Goal: Information Seeking & Learning: Find contact information

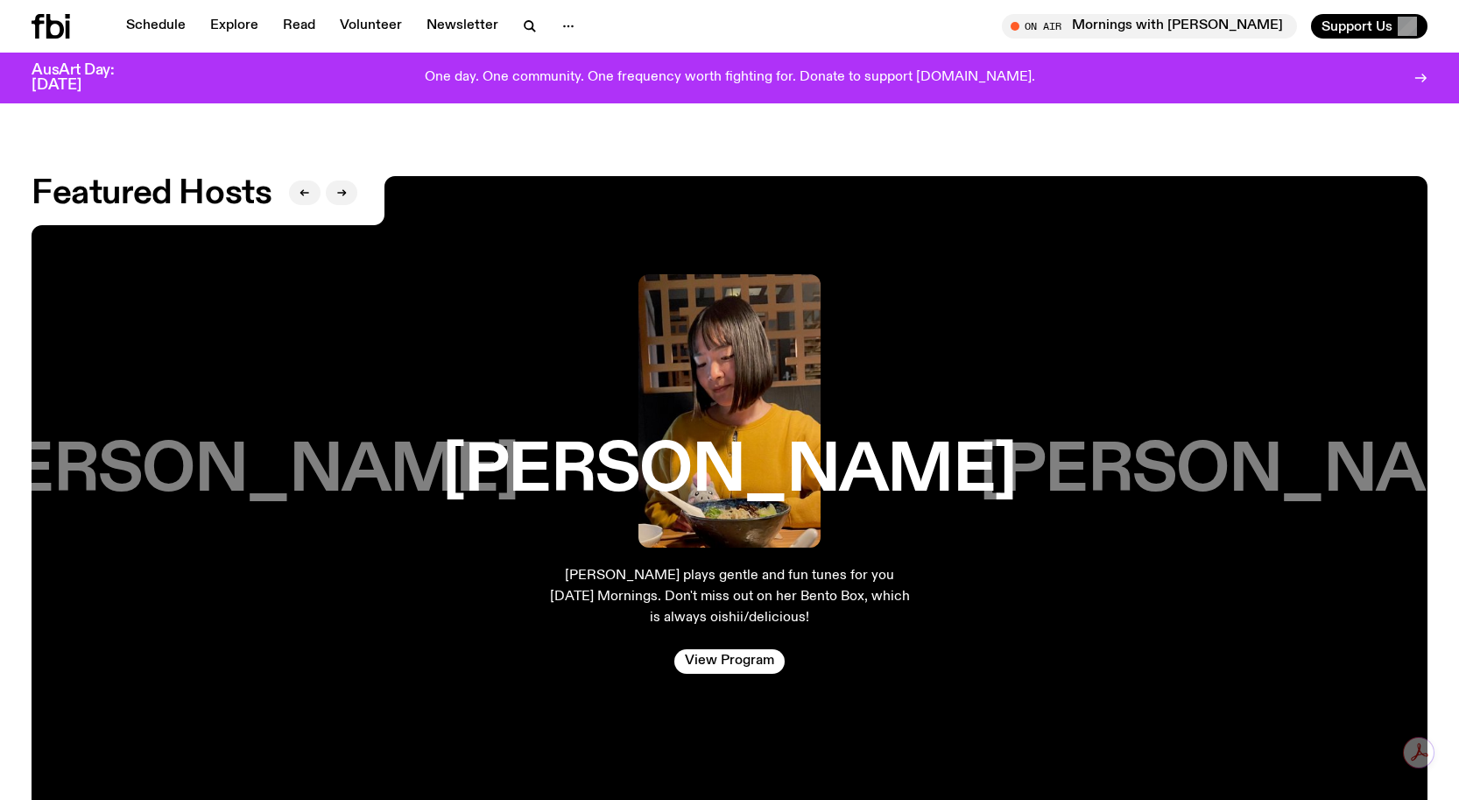
scroll to position [3977, 0]
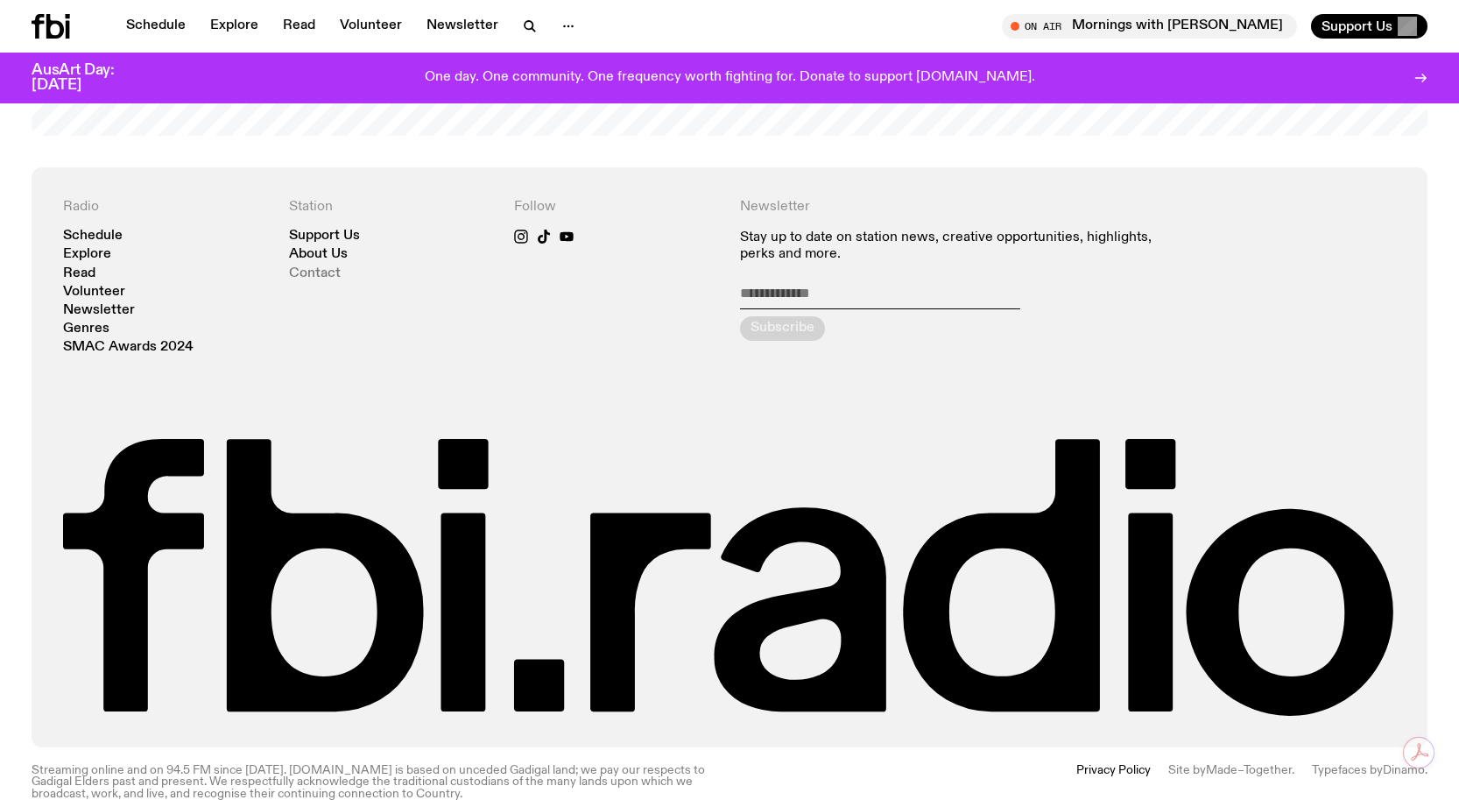
click at [314, 267] on link "Contact" at bounding box center [315, 273] width 52 height 13
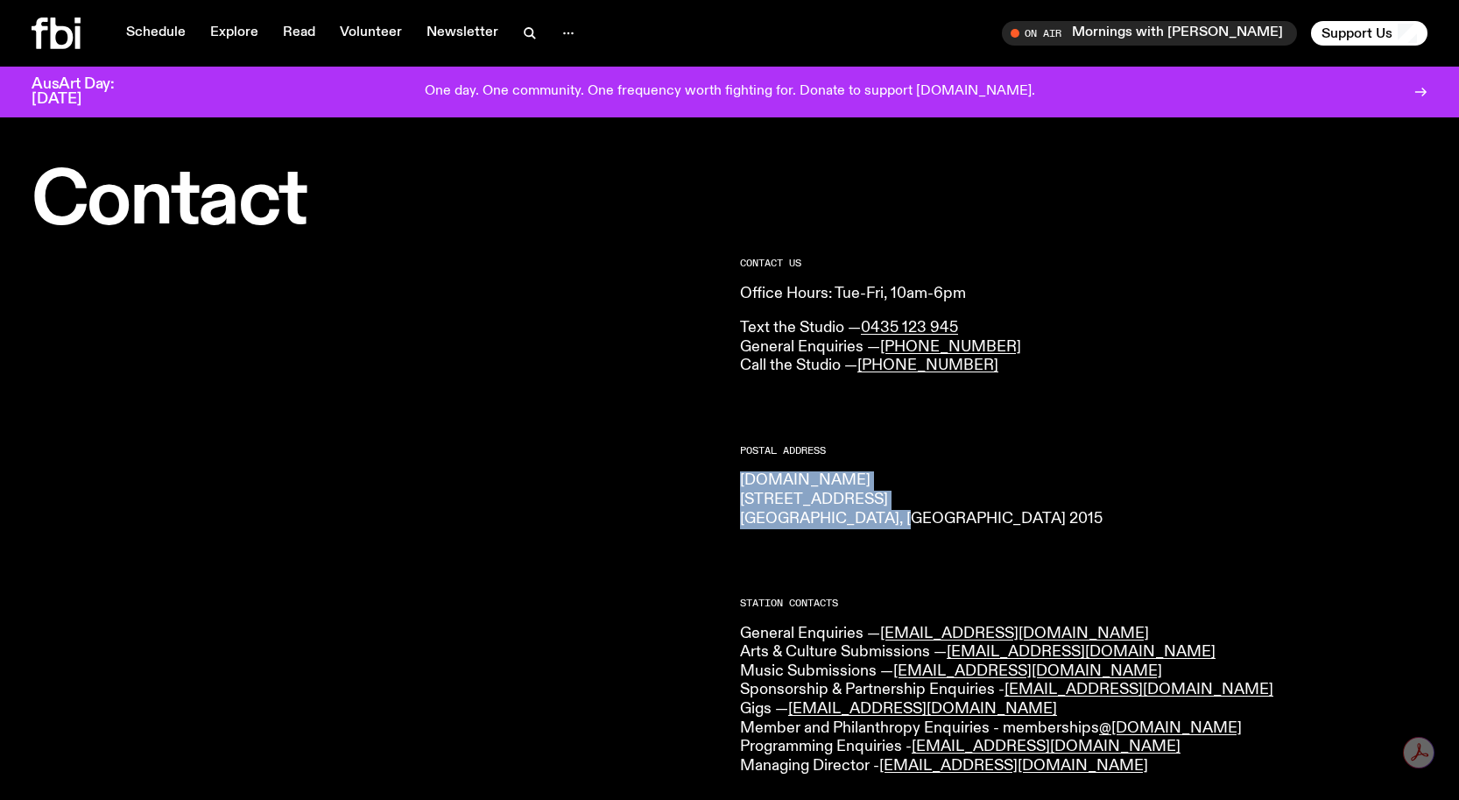
drag, startPoint x: 921, startPoint y: 516, endPoint x: 734, endPoint y: 482, distance: 190.5
click at [734, 482] on div "CONTACT US Office Hours: Tue-Fri, 10am-6pm Text the Studio — 0435 123 945 Gener…" at bounding box center [729, 796] width 1459 height 1118
copy p "[DOMAIN_NAME] [STREET_ADDRESS] 2015"
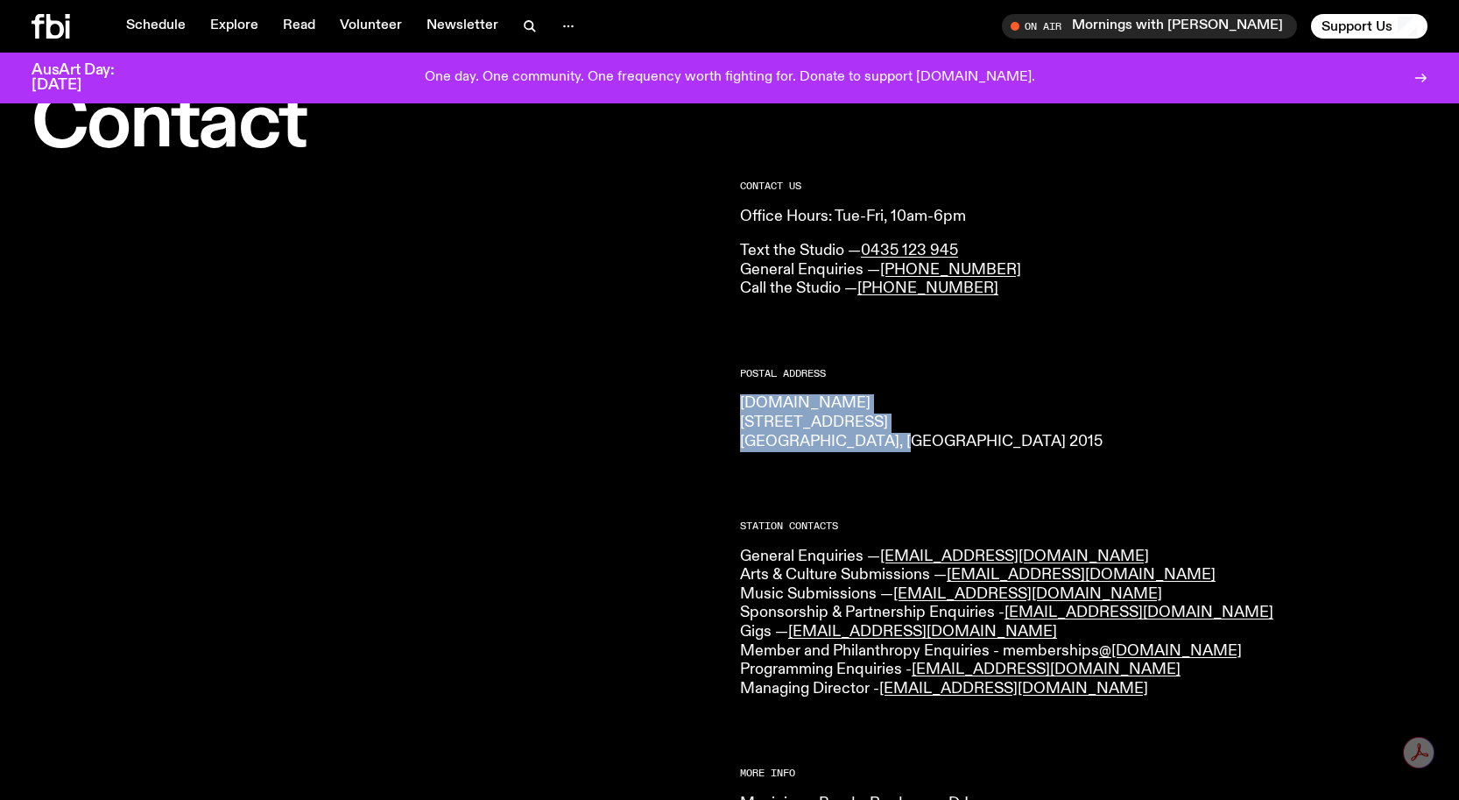
scroll to position [71, 0]
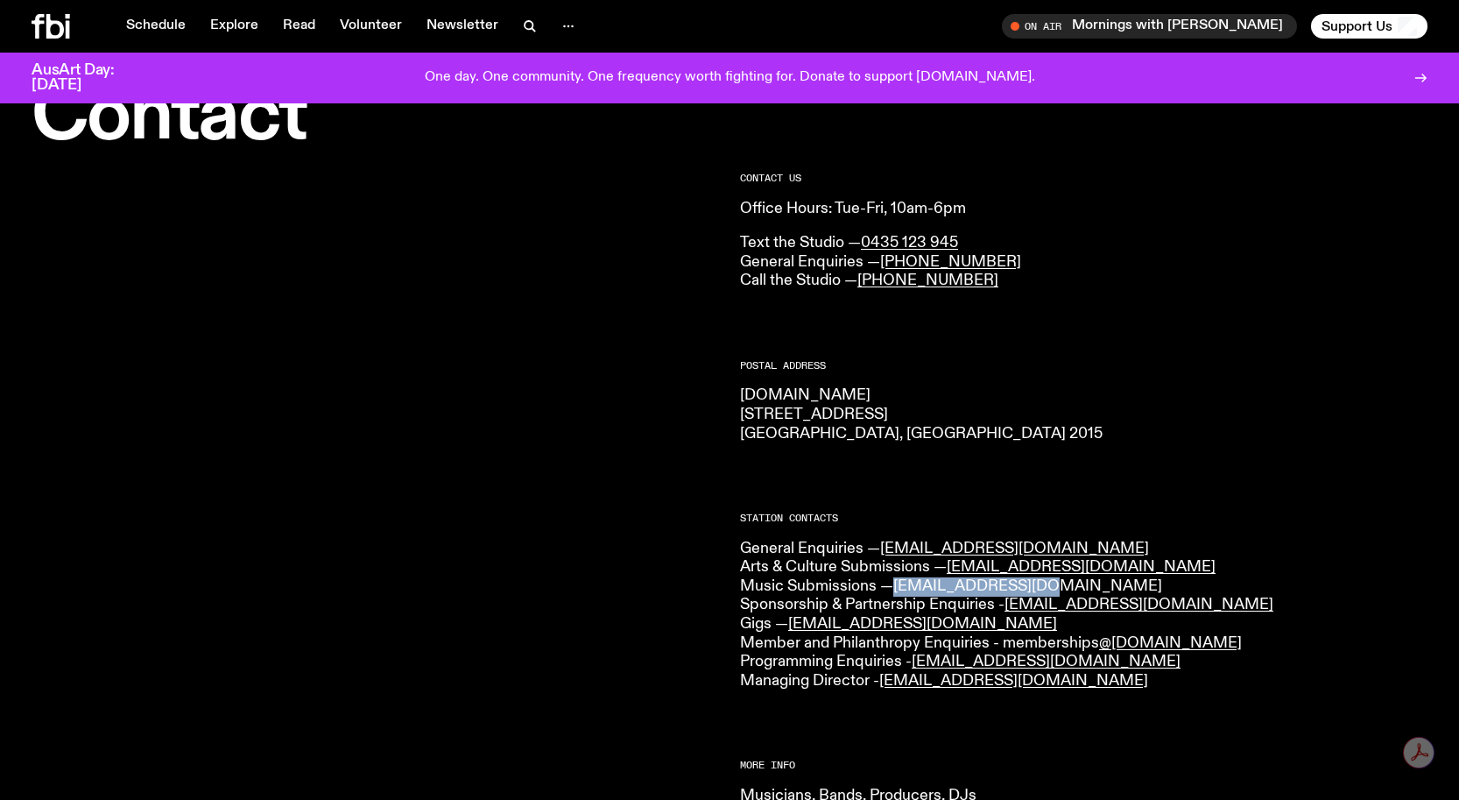
drag, startPoint x: 1036, startPoint y: 590, endPoint x: 898, endPoint y: 589, distance: 138.4
click at [898, 589] on p "General Enquiries — [EMAIL_ADDRESS][DOMAIN_NAME] Arts & Culture Submissions — […" at bounding box center [1084, 615] width 688 height 152
copy link "[EMAIL_ADDRESS][DOMAIN_NAME]"
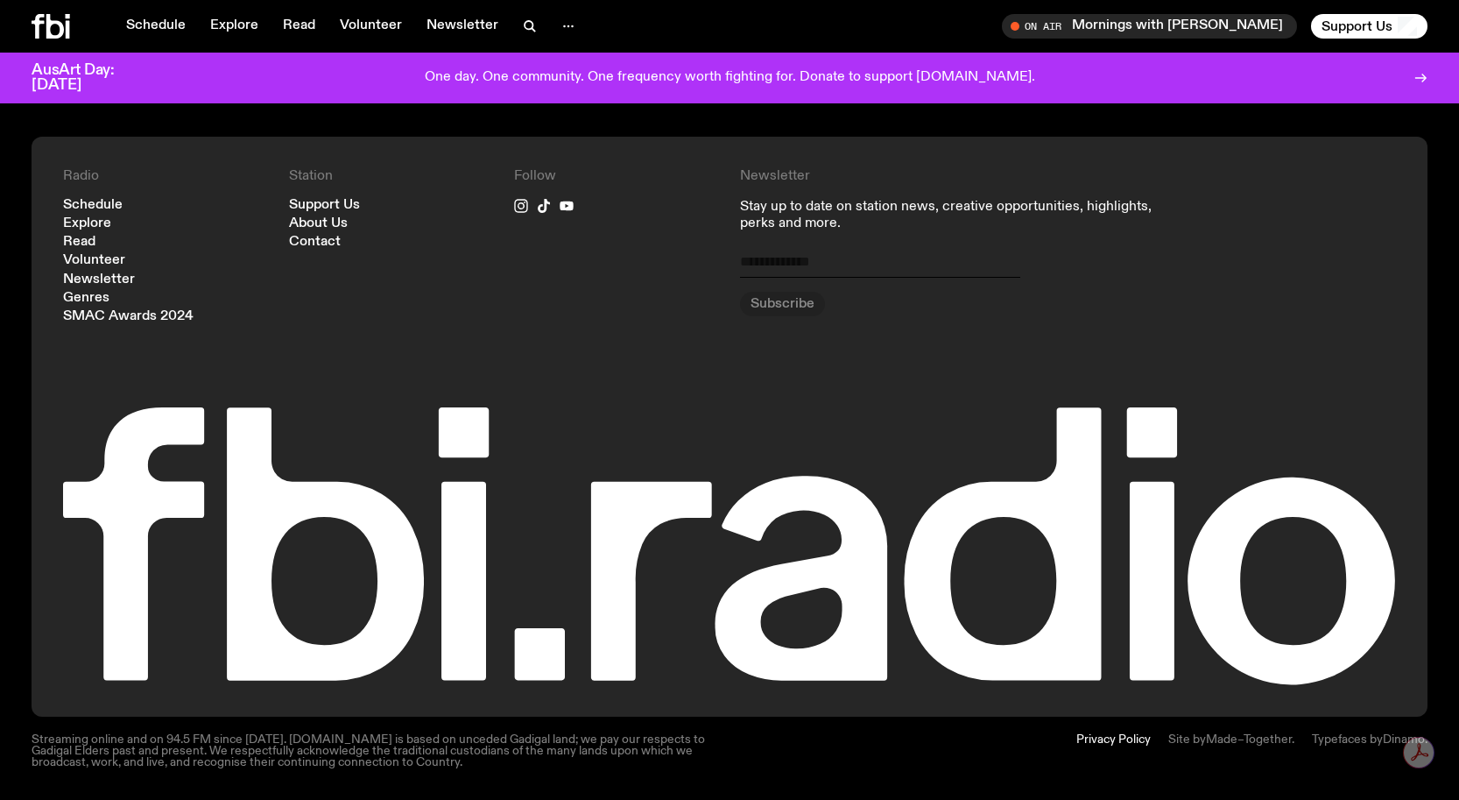
scroll to position [1206, 0]
